Goal: Information Seeking & Learning: Learn about a topic

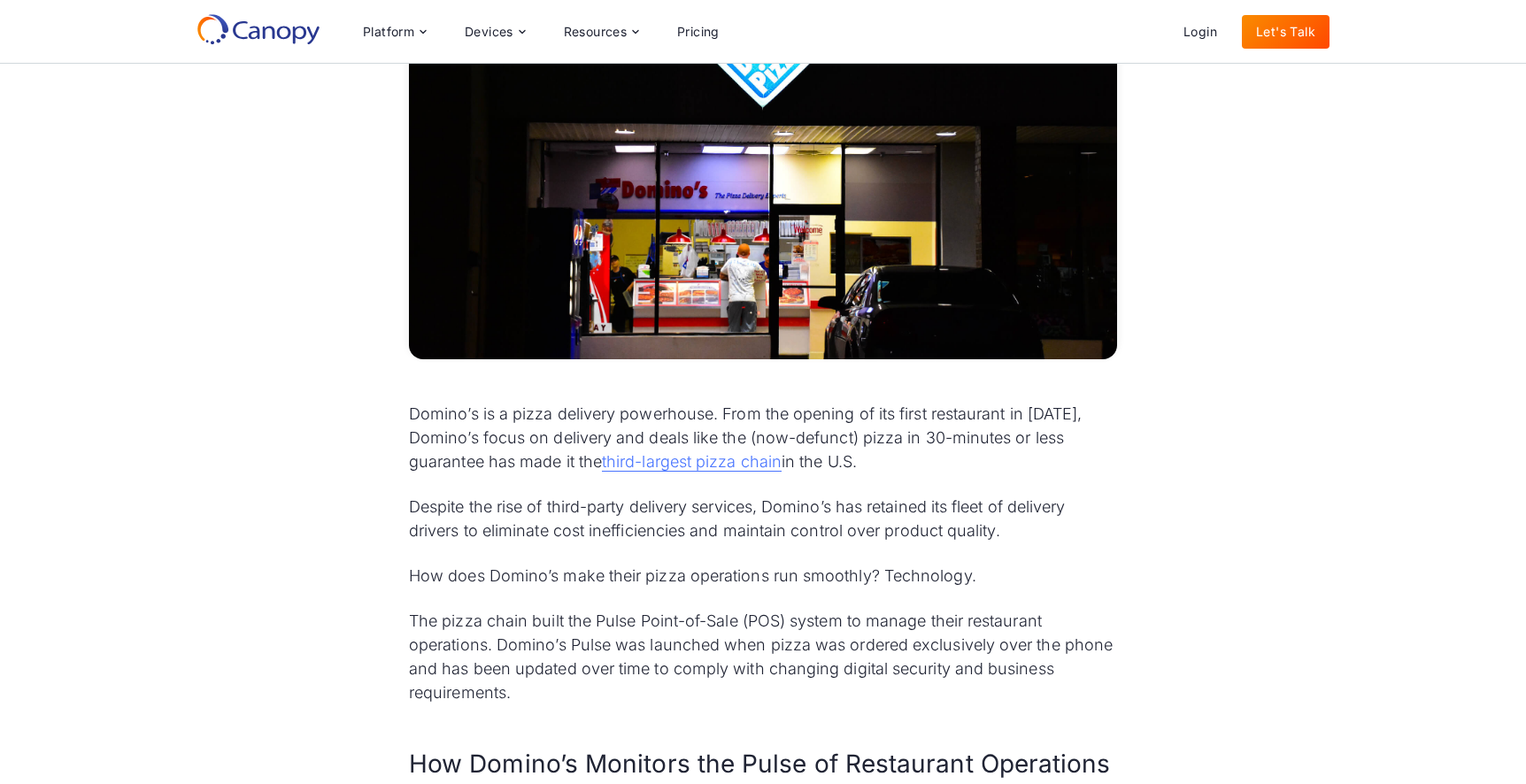
scroll to position [544, 0]
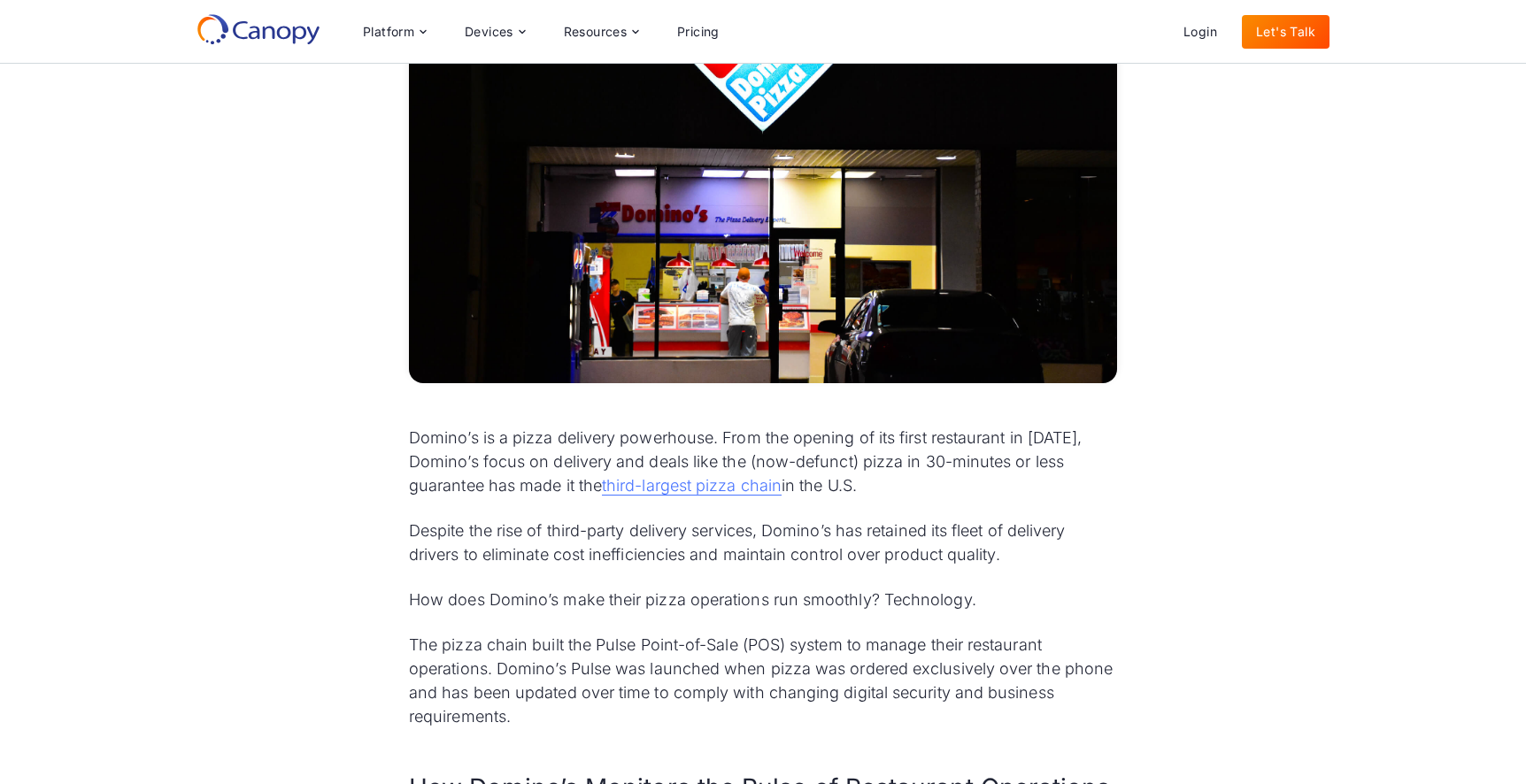
drag, startPoint x: 409, startPoint y: 399, endPoint x: 1074, endPoint y: 448, distance: 666.8
click at [1074, 448] on p "Domino’s is a pizza delivery powerhouse. From the opening of its first restaura…" at bounding box center [762, 461] width 708 height 72
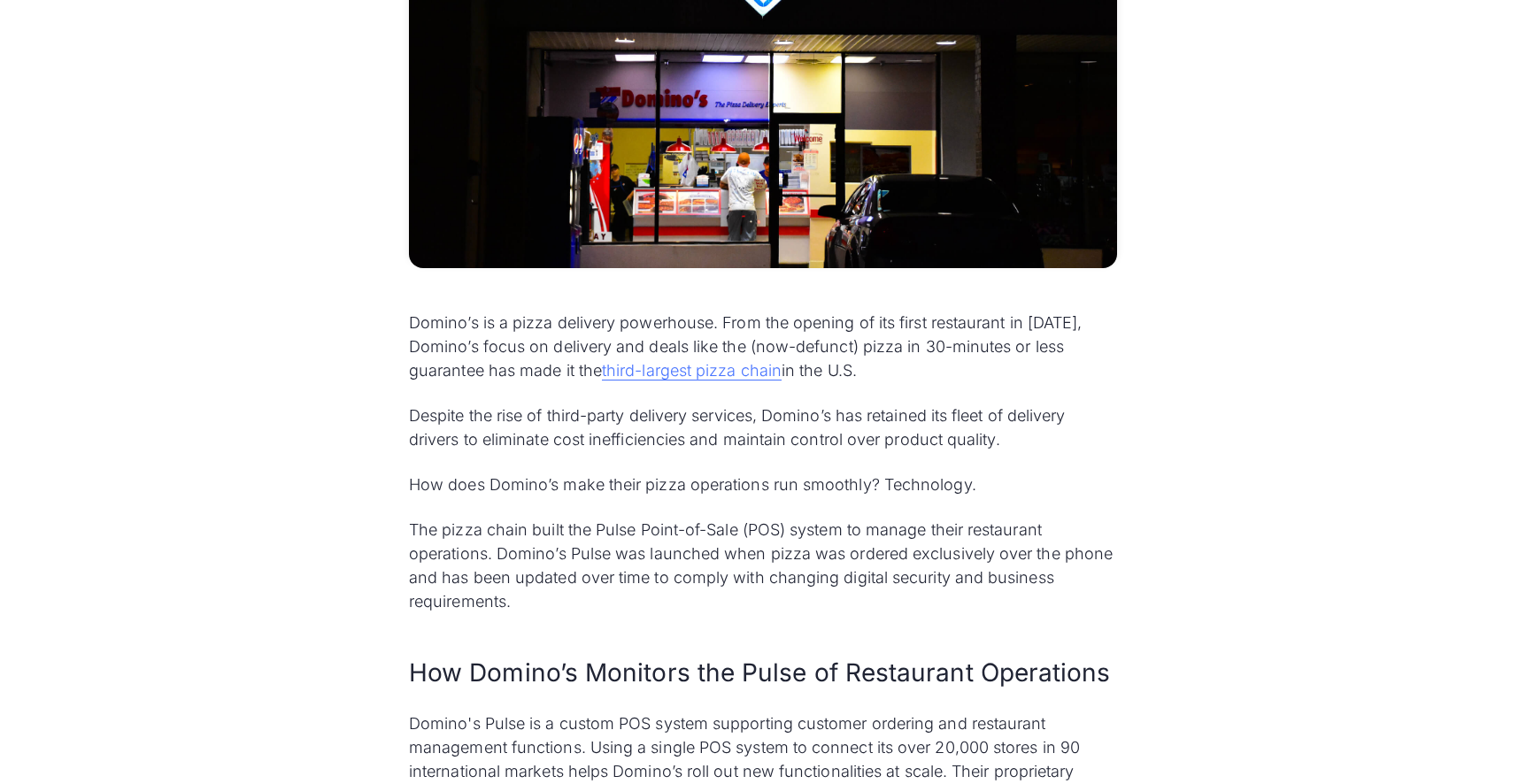
scroll to position [669, 0]
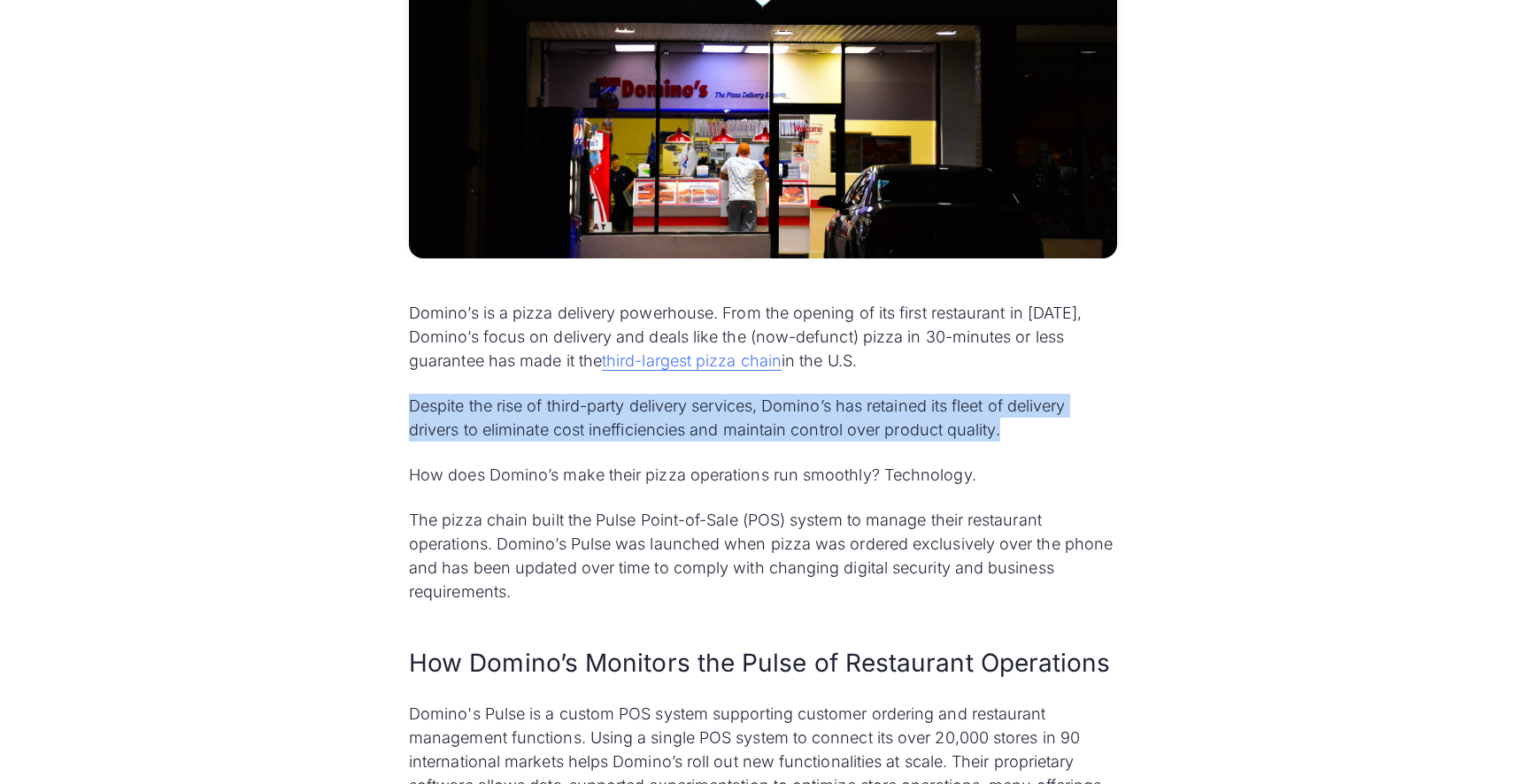
drag, startPoint x: 409, startPoint y: 369, endPoint x: 1002, endPoint y: 390, distance: 593.4
click at [1002, 393] on p "Despite the rise of third-party delivery services, Domino’s has retained its fl…" at bounding box center [762, 417] width 708 height 48
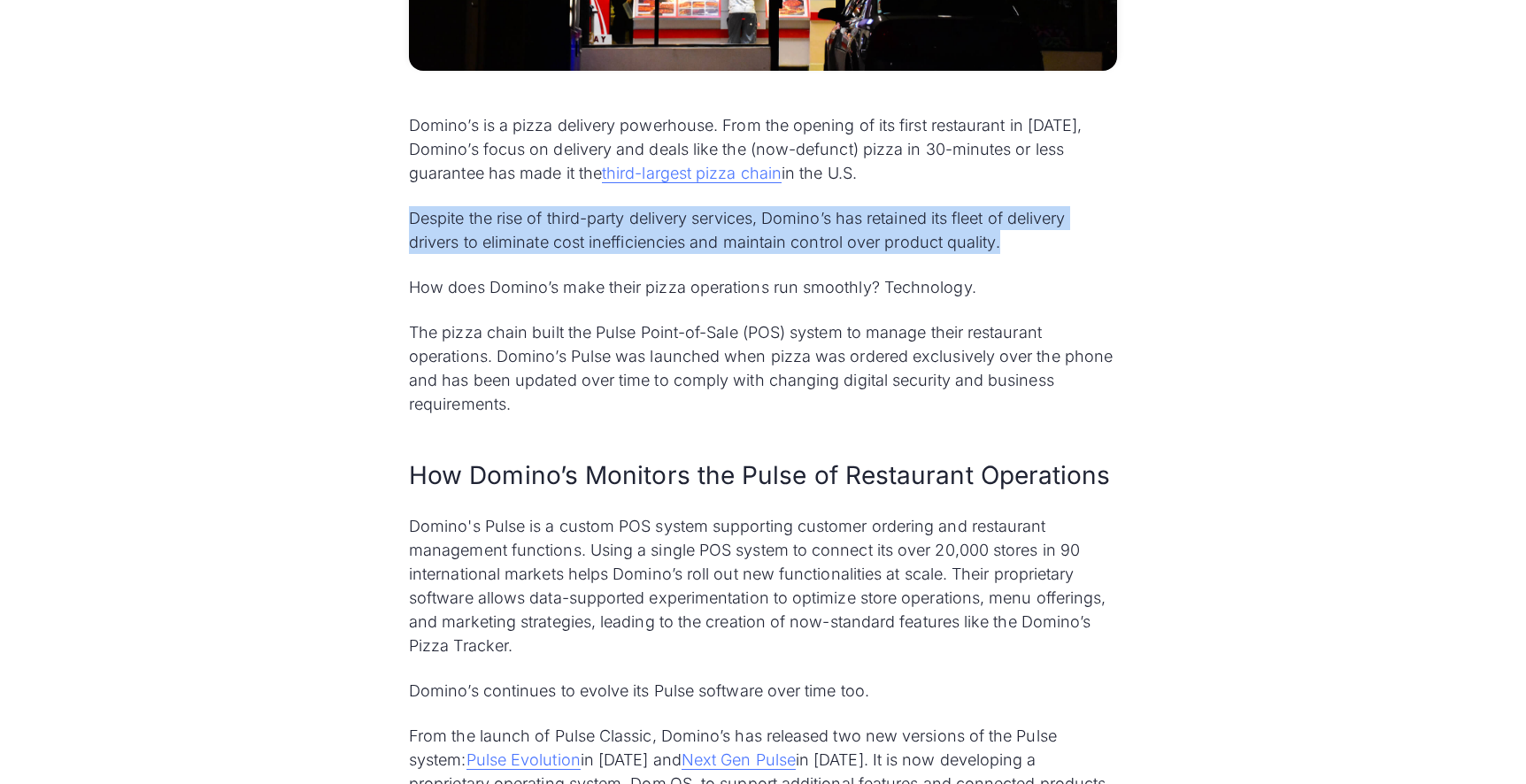
scroll to position [871, 0]
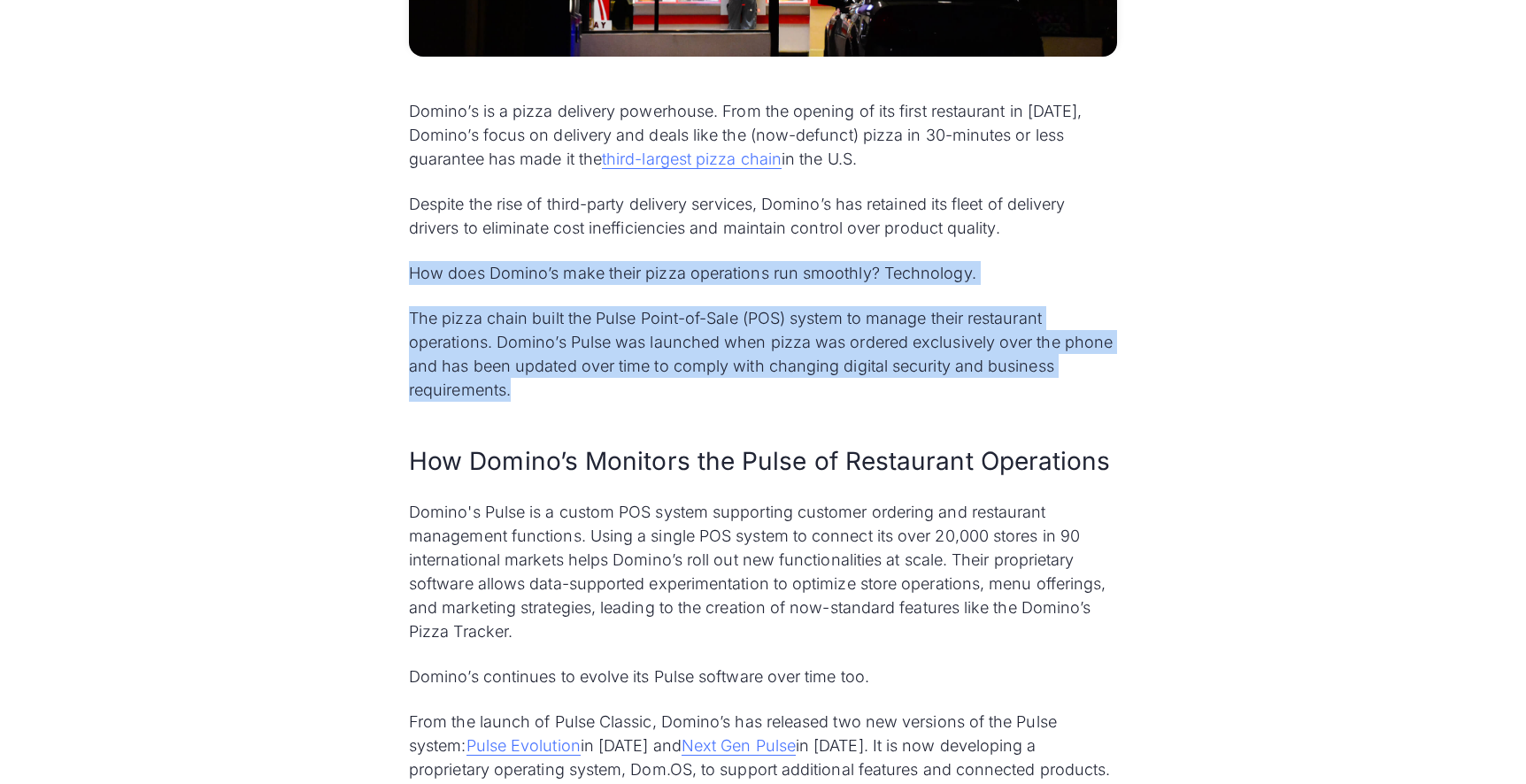
drag, startPoint x: 409, startPoint y: 232, endPoint x: 1061, endPoint y: 360, distance: 664.4
click at [1061, 360] on div "Domino’s is a pizza delivery powerhouse. From the opening of its first restaura…" at bounding box center [762, 568] width 708 height 937
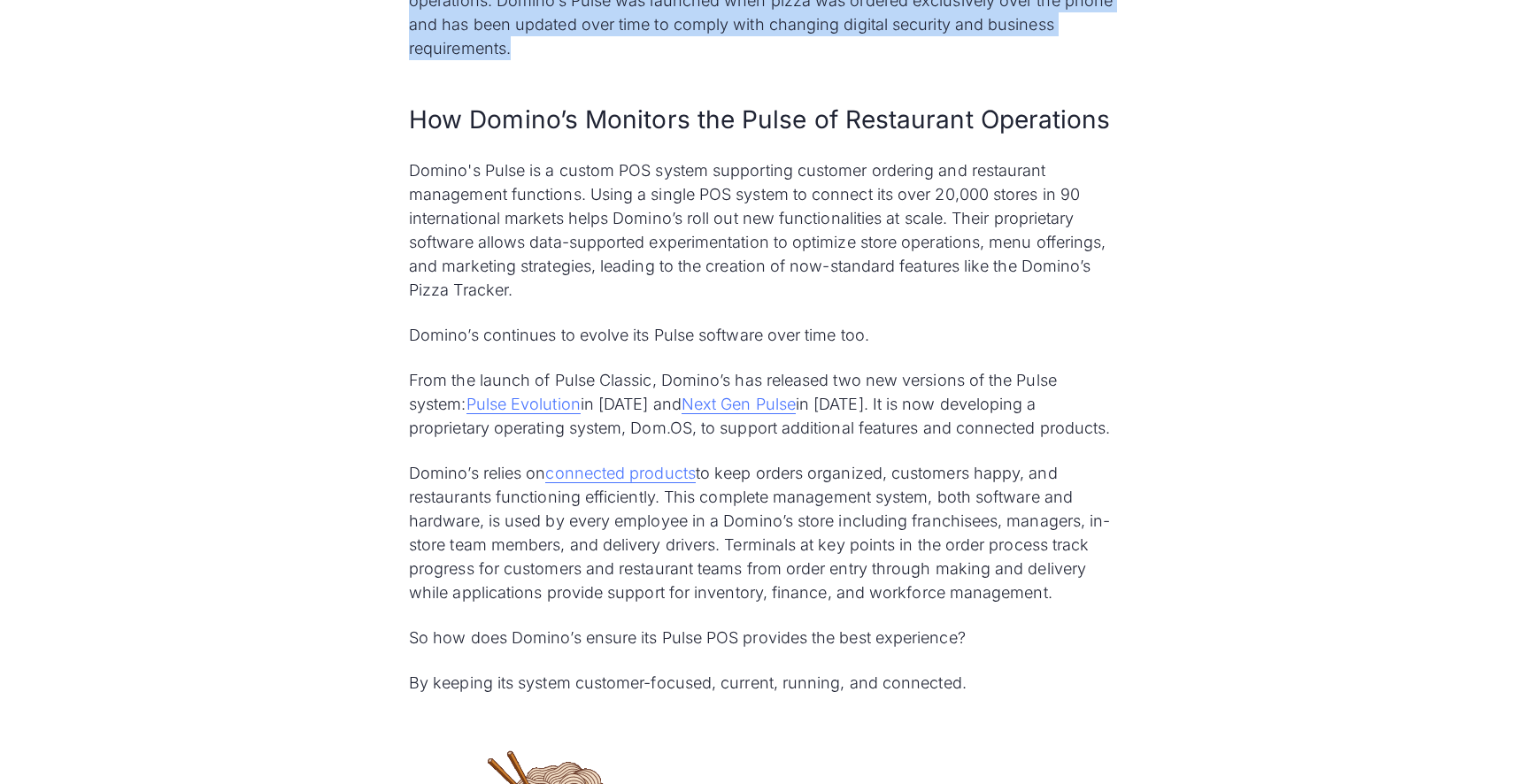
scroll to position [1218, 0]
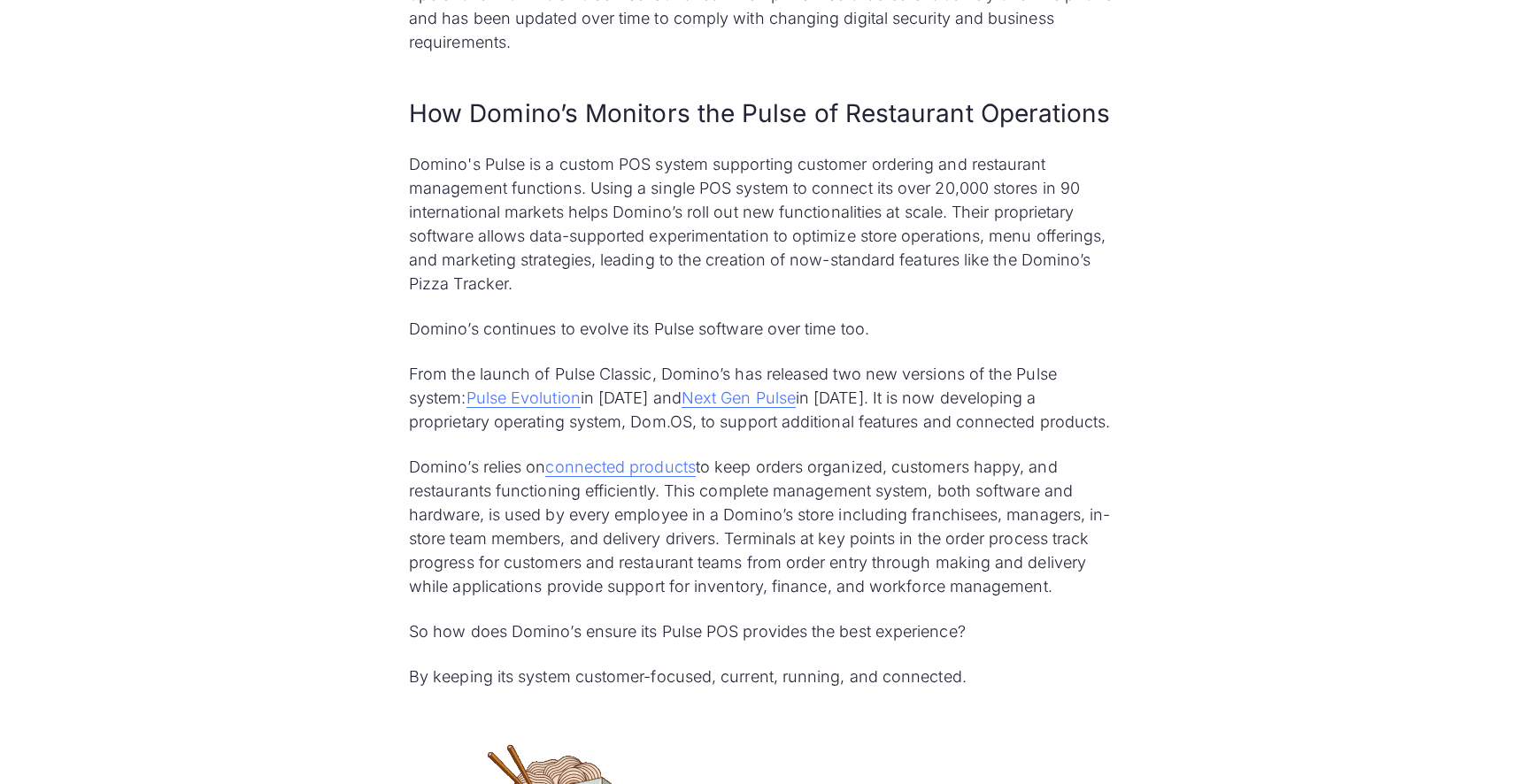
click at [537, 388] on link "Pulse Evolution" at bounding box center [523, 398] width 114 height 19
click at [753, 388] on link "Next Gen Pulse" at bounding box center [738, 398] width 114 height 19
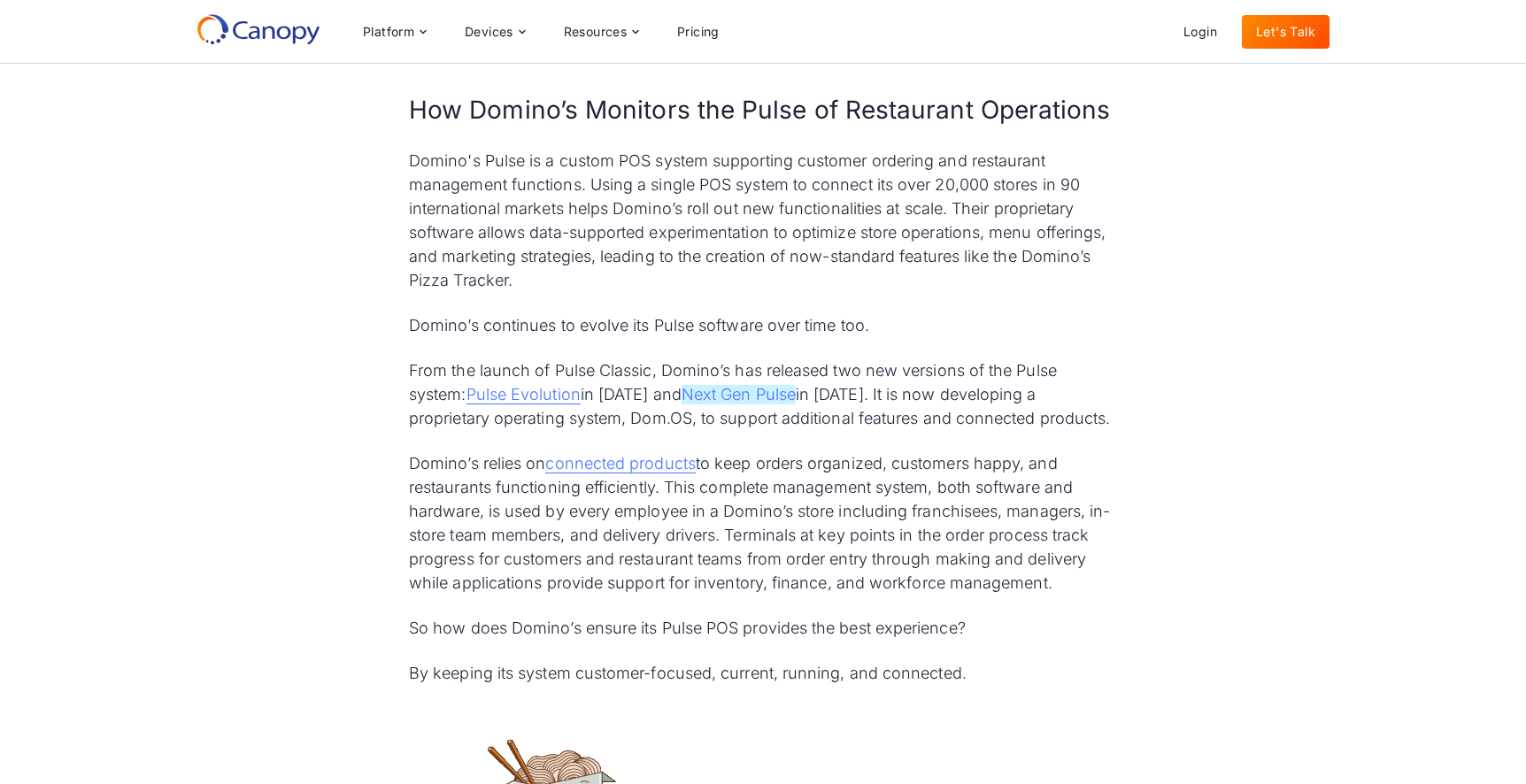
scroll to position [795, 0]
